Goal: Task Accomplishment & Management: Complete application form

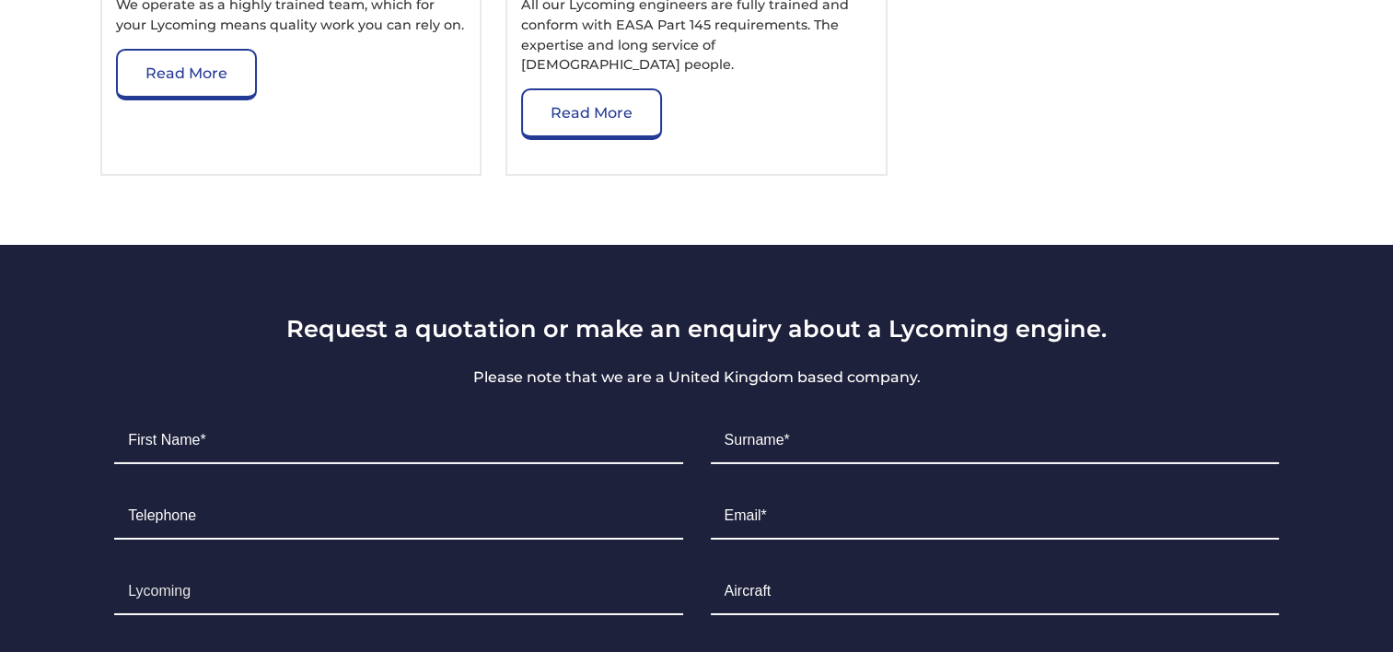
scroll to position [13028, 0]
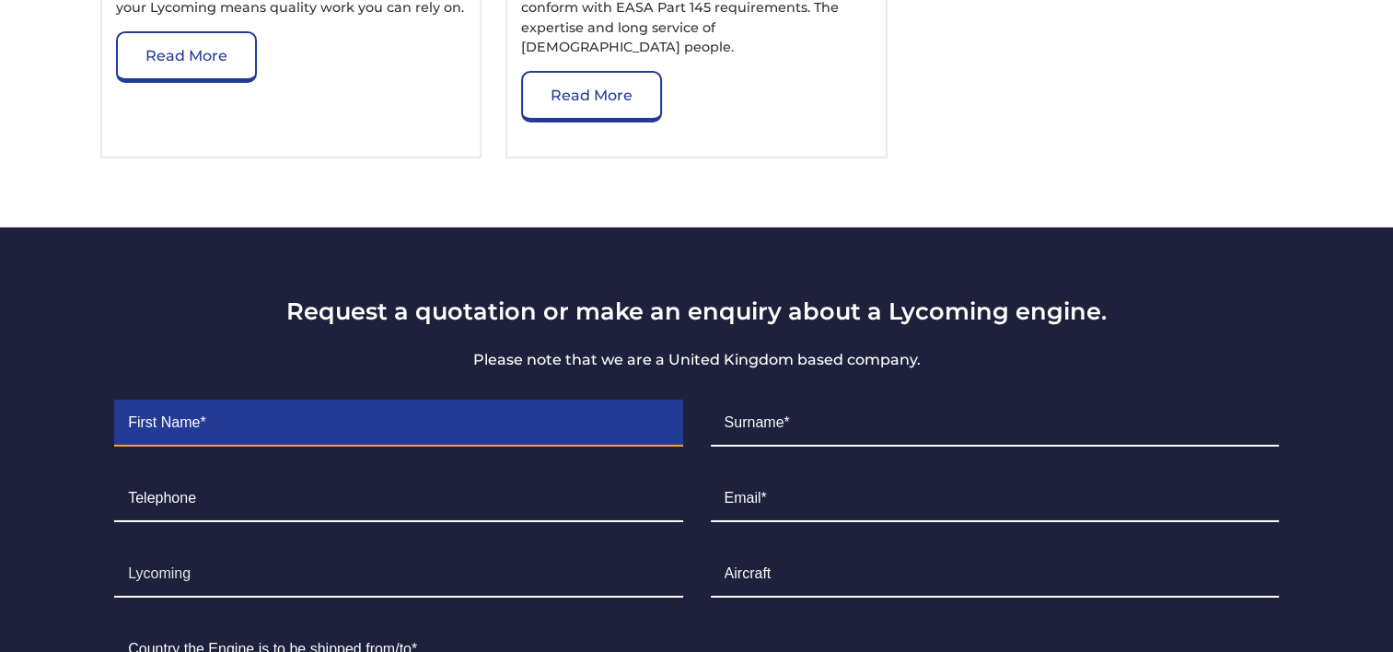
click at [235, 401] on input "Contact form" at bounding box center [398, 424] width 568 height 46
type input "[PERSON_NAME]"
type input "Greenall"
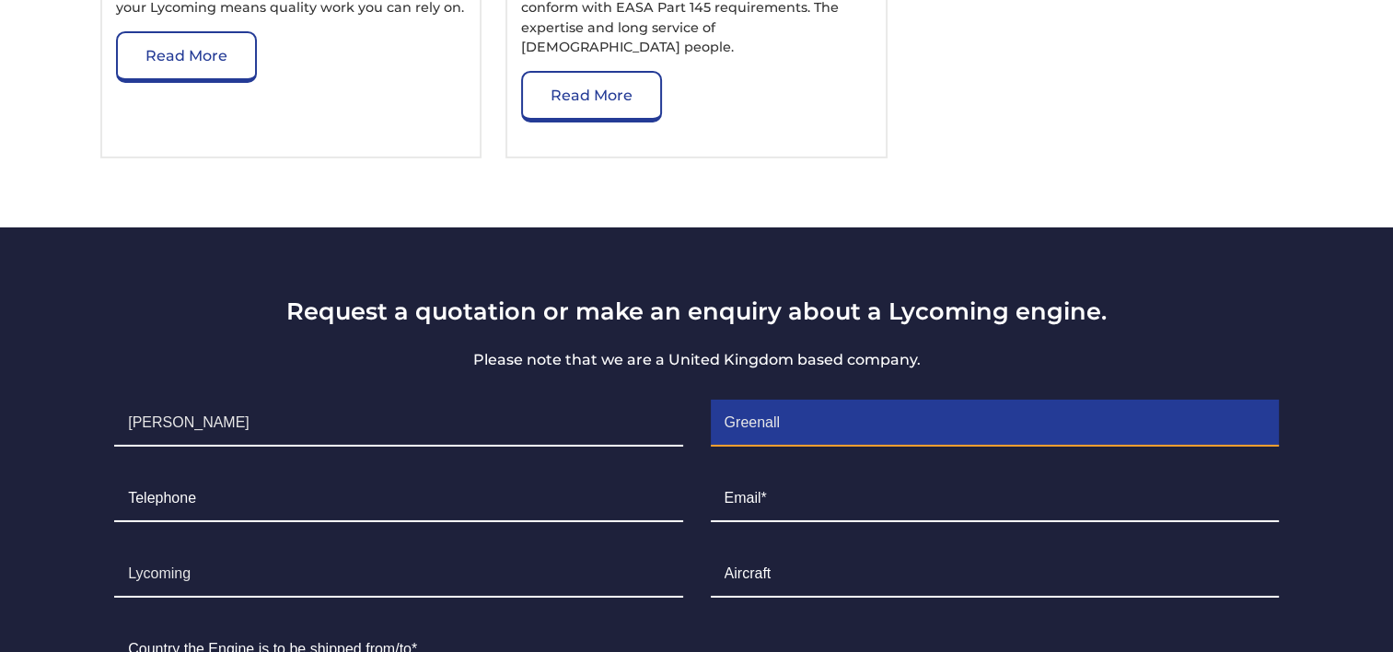
type input "07831111749"
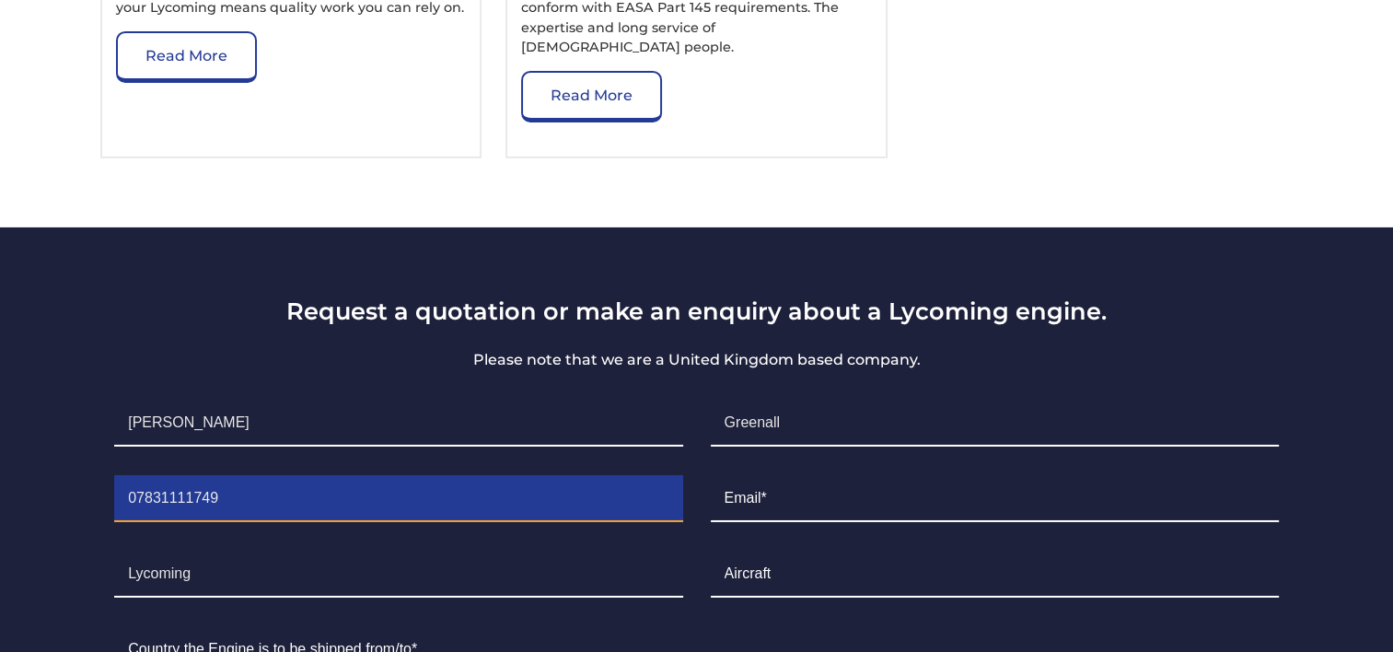
type input "[EMAIL_ADDRESS][DOMAIN_NAME]"
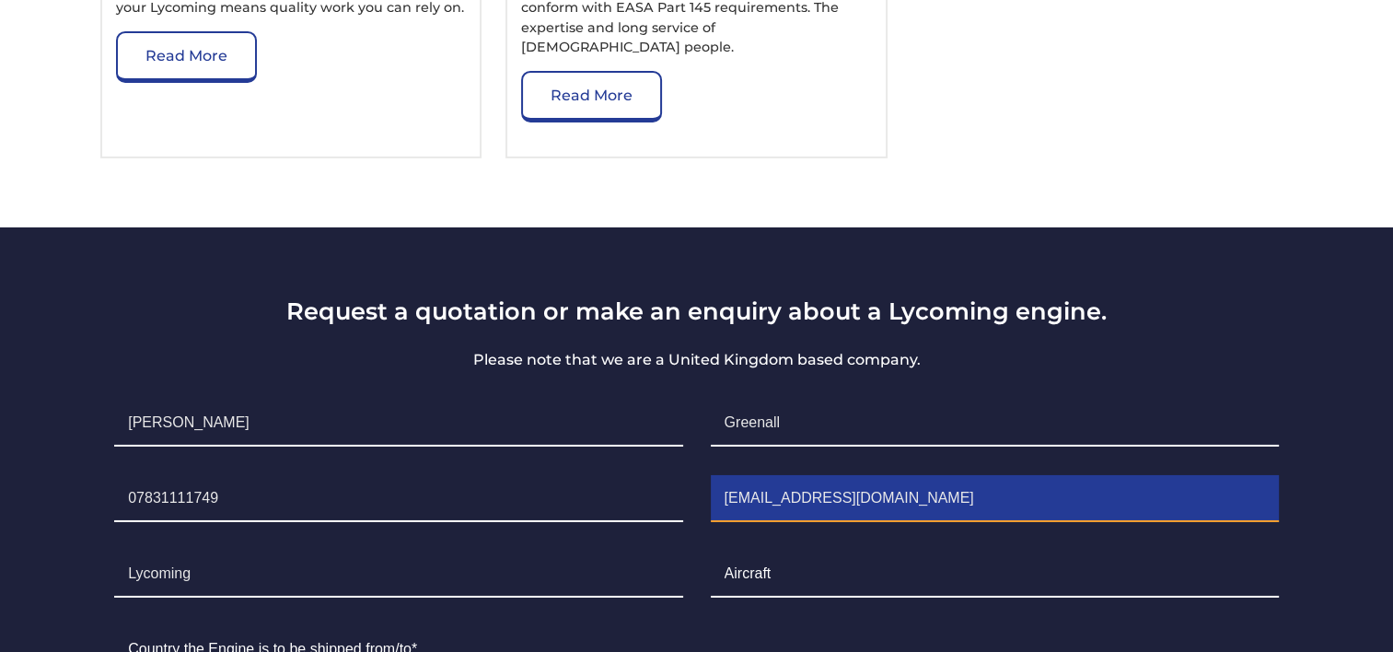
type input "[GEOGRAPHIC_DATA]"
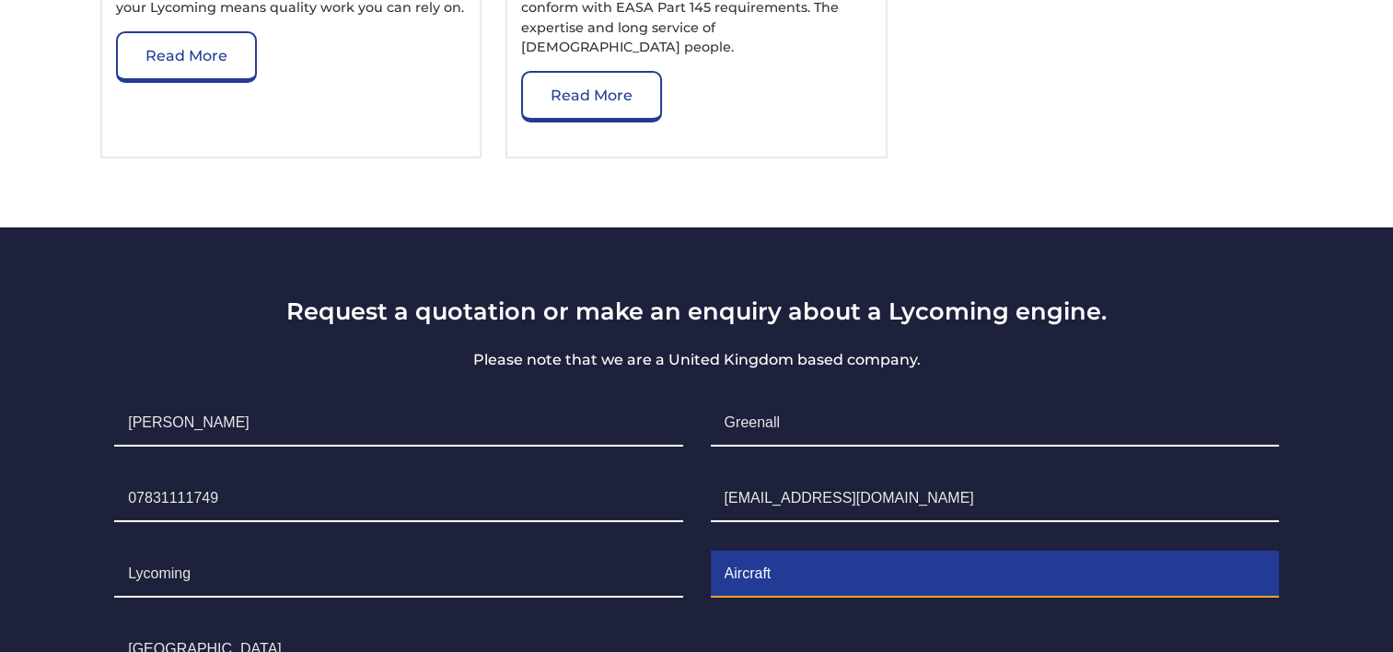
click at [820, 552] on input "Contact form" at bounding box center [995, 575] width 568 height 46
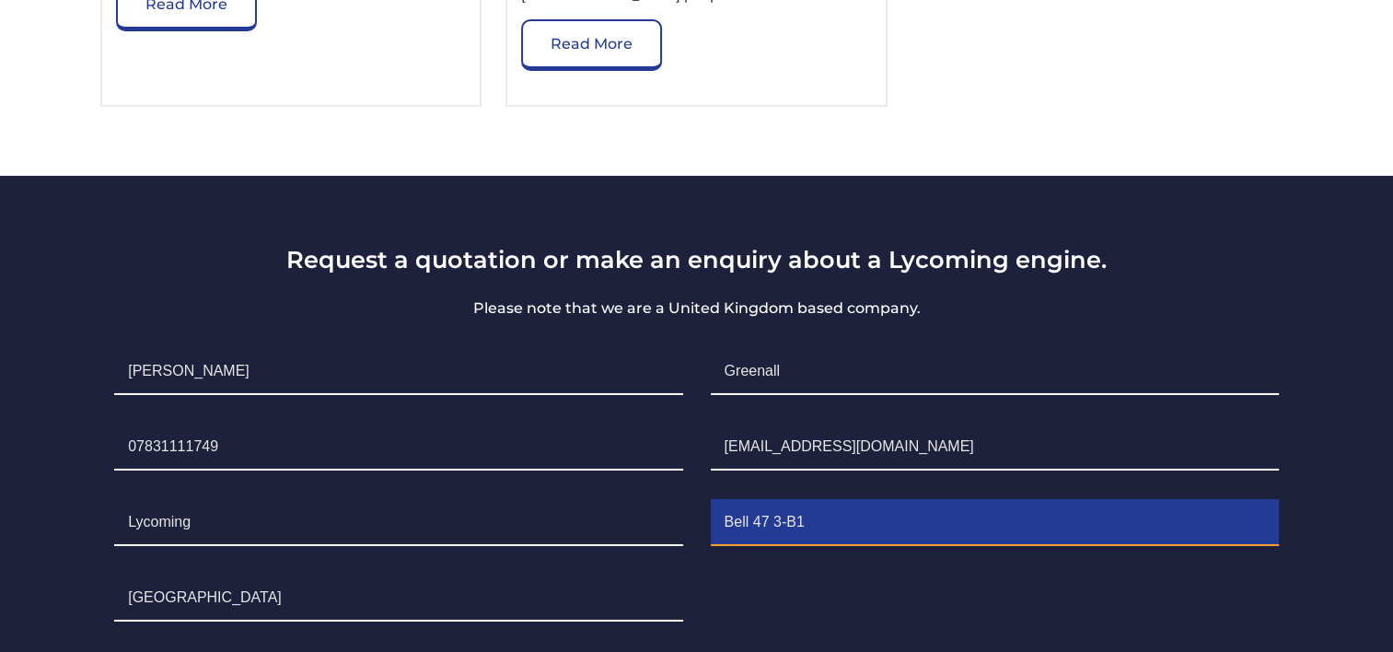
scroll to position [13212, 0]
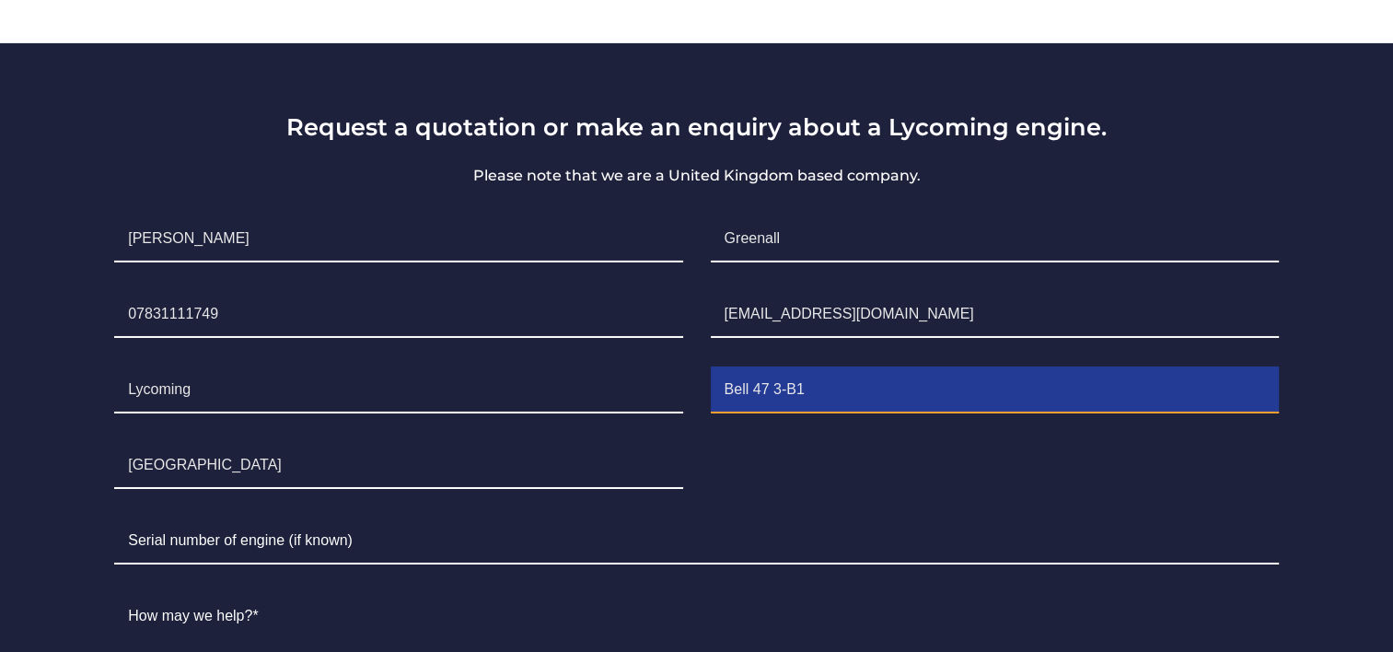
type input "Bell 47 3-B1"
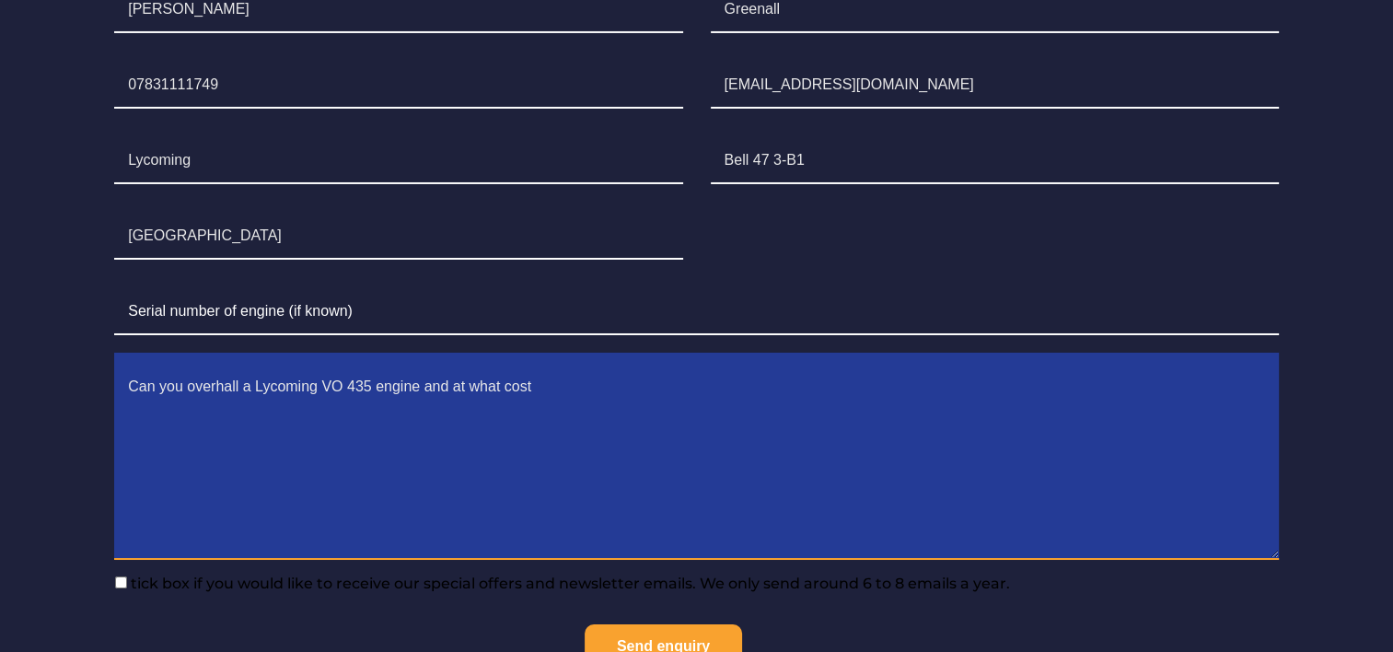
scroll to position [13581, 0]
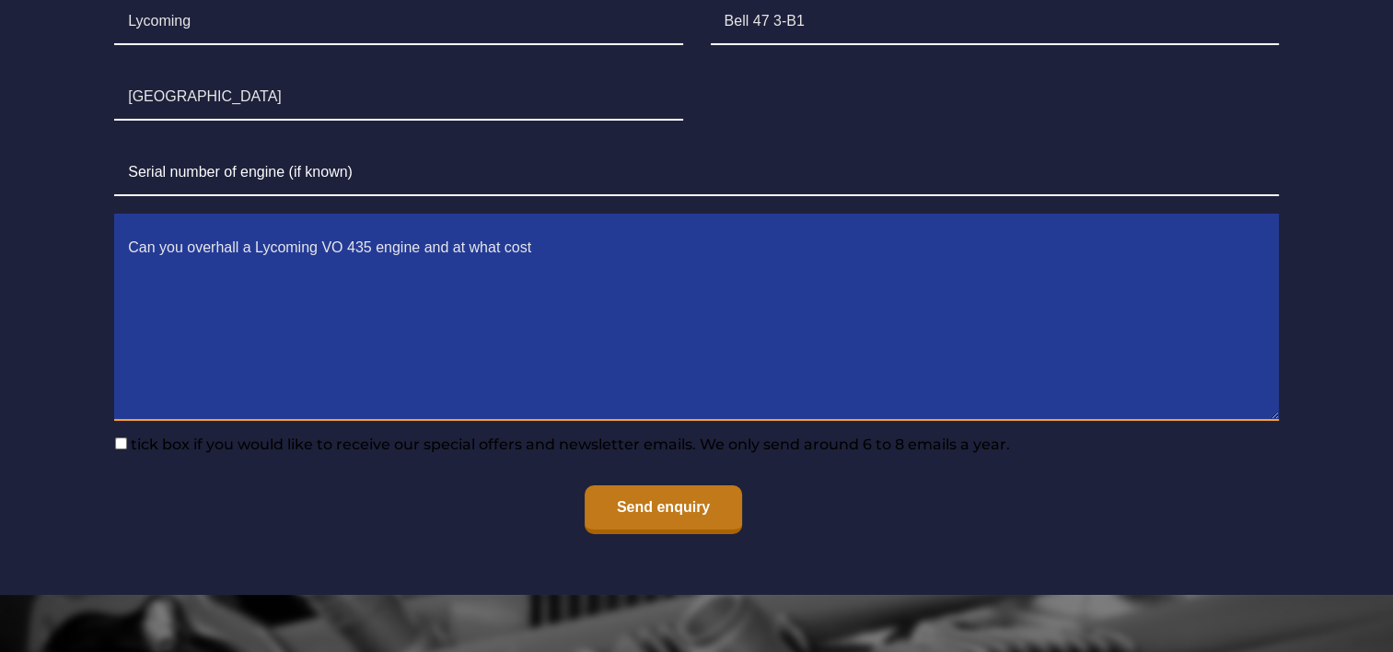
type textarea "Can you overhall a Lycoming VO 435 engine and at what cost"
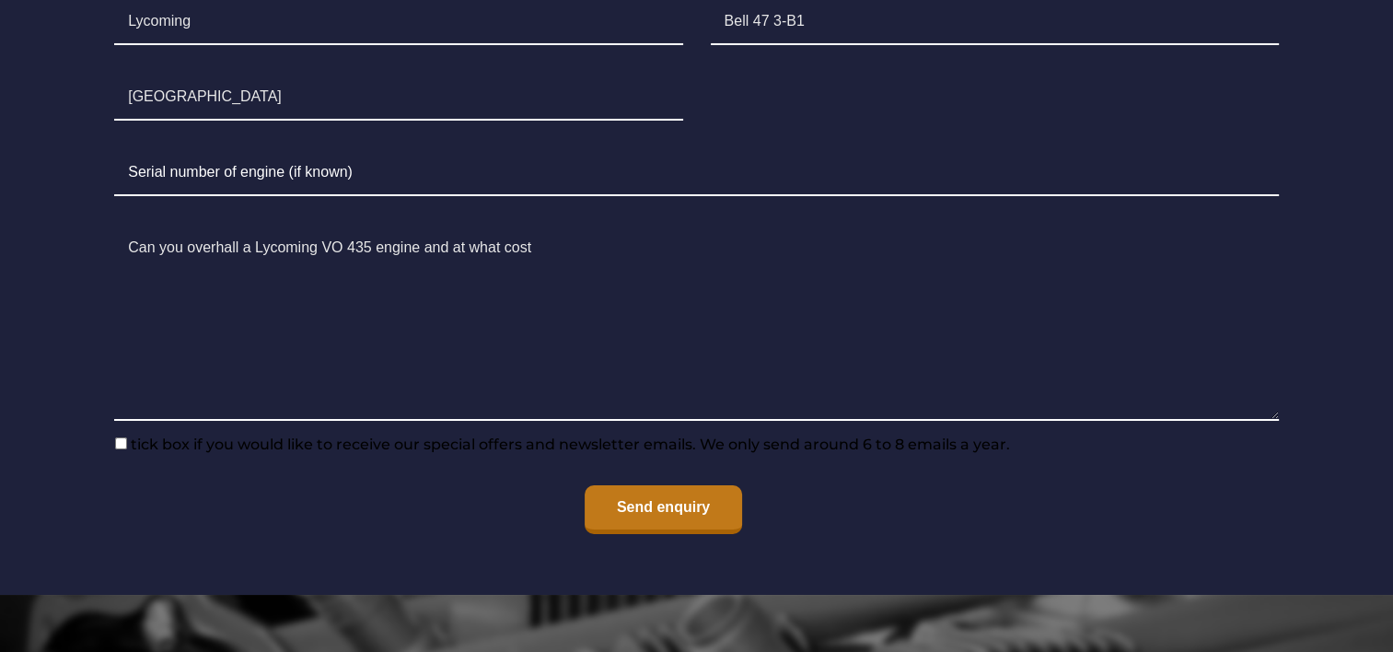
click at [650, 485] on input "Send enquiry" at bounding box center [663, 509] width 157 height 49
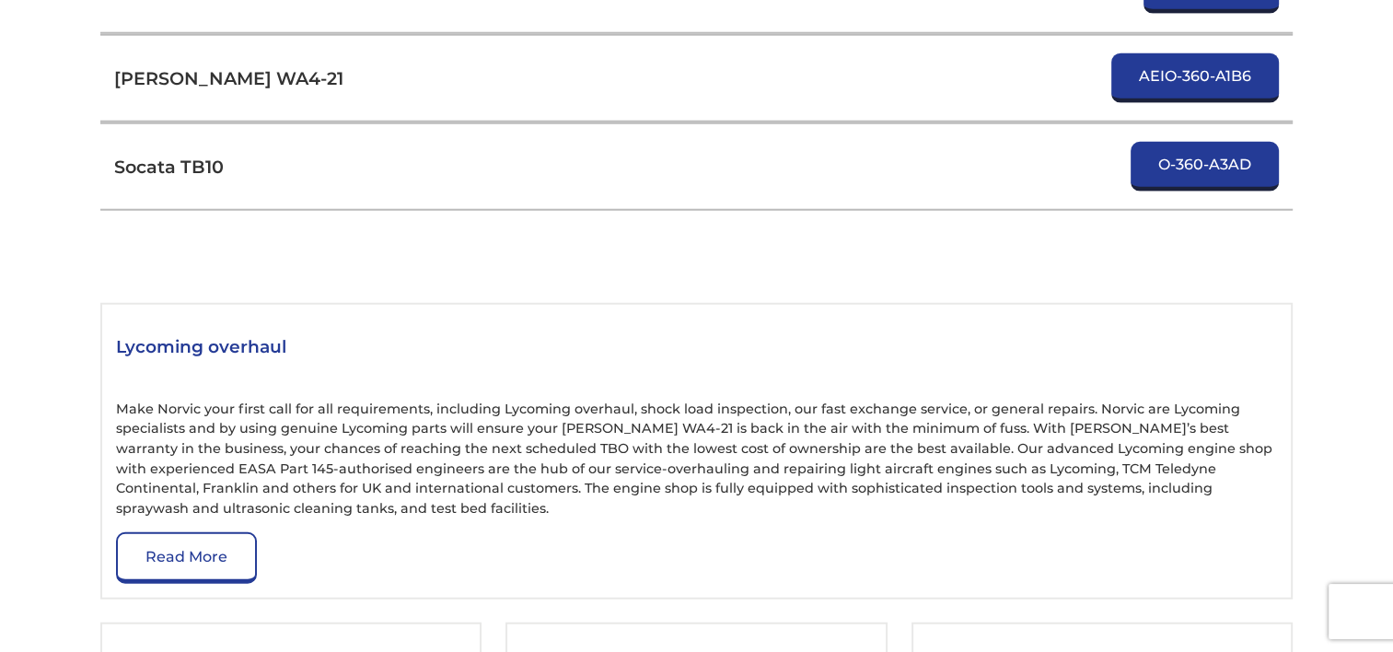
scroll to position [11695, 0]
